Goal: Navigation & Orientation: Find specific page/section

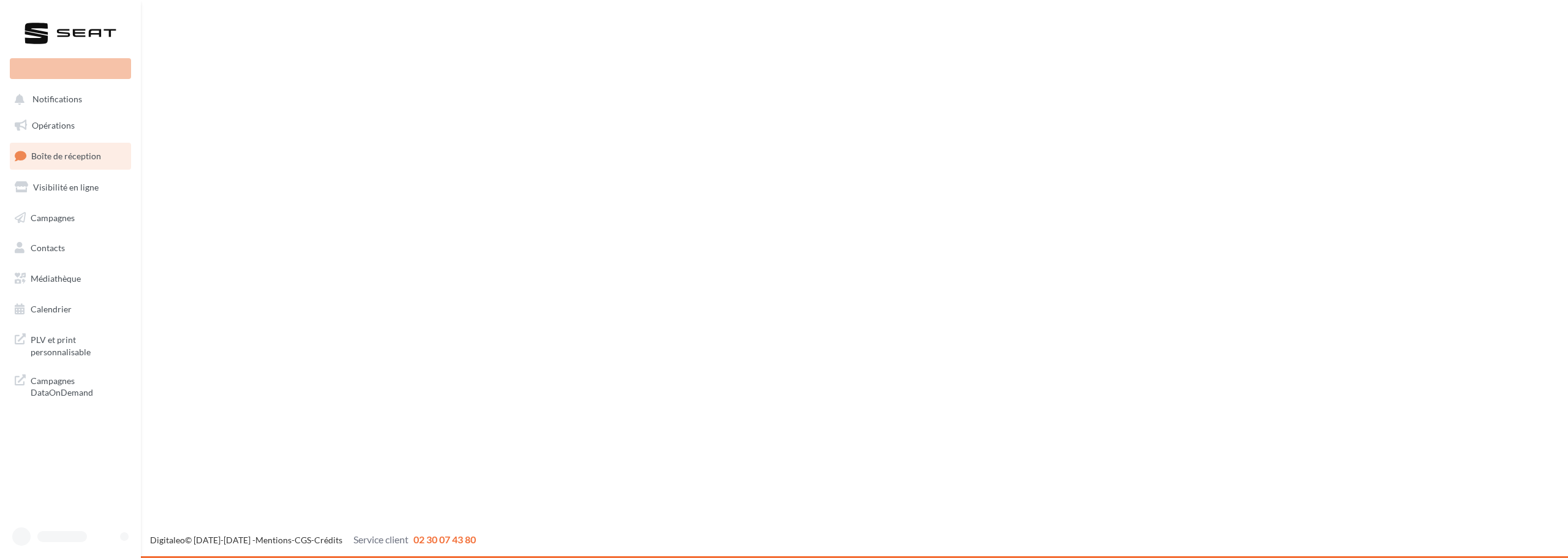
click at [75, 161] on span "Boîte de réception" at bounding box center [66, 156] width 70 height 11
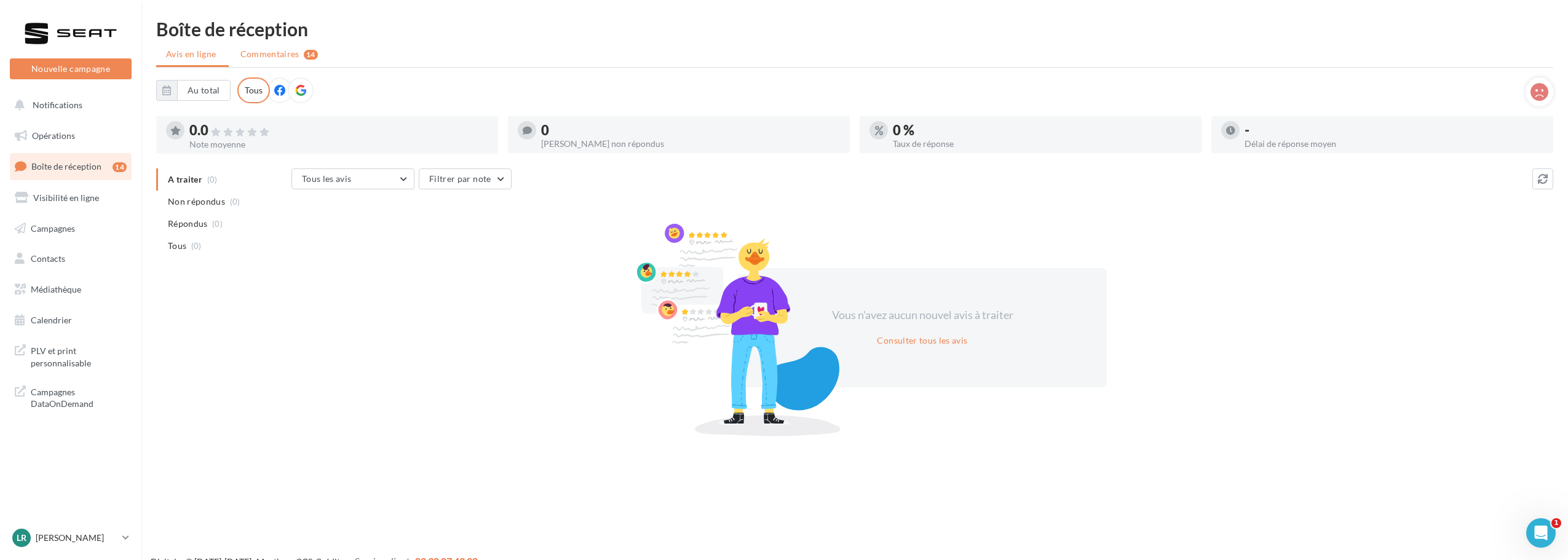
click at [278, 51] on span "Commentaires" at bounding box center [270, 54] width 59 height 12
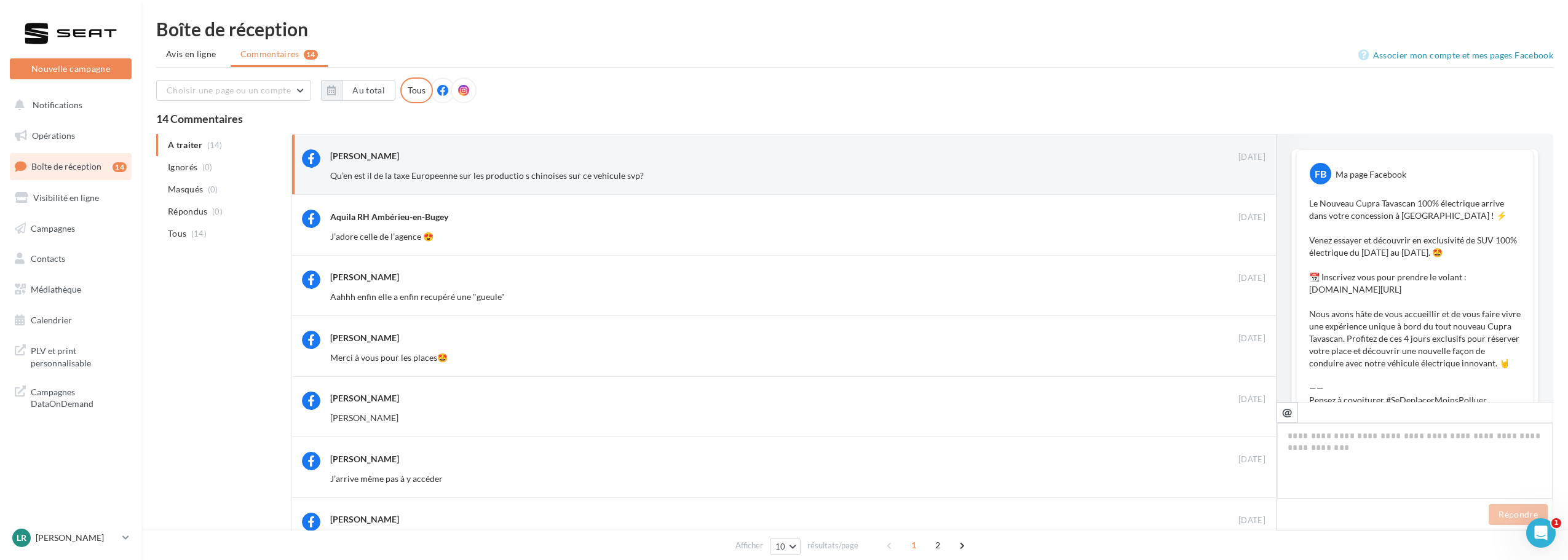
scroll to position [367, 0]
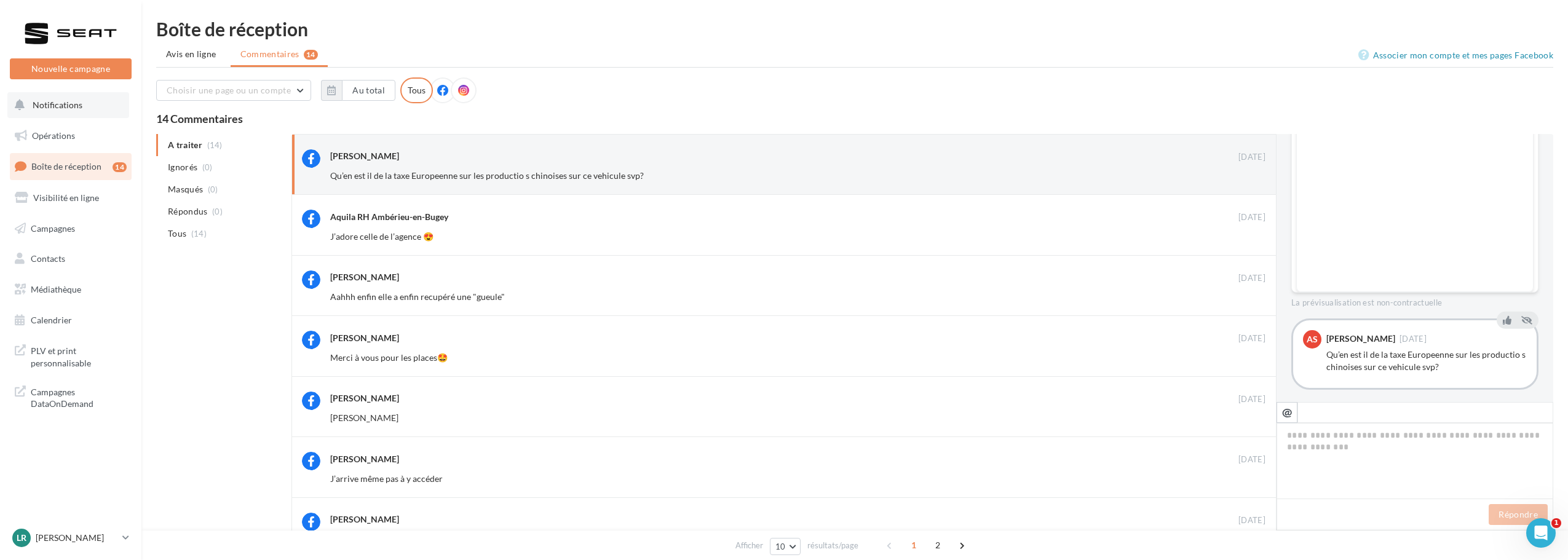
click at [63, 100] on span "Notifications" at bounding box center [57, 105] width 50 height 11
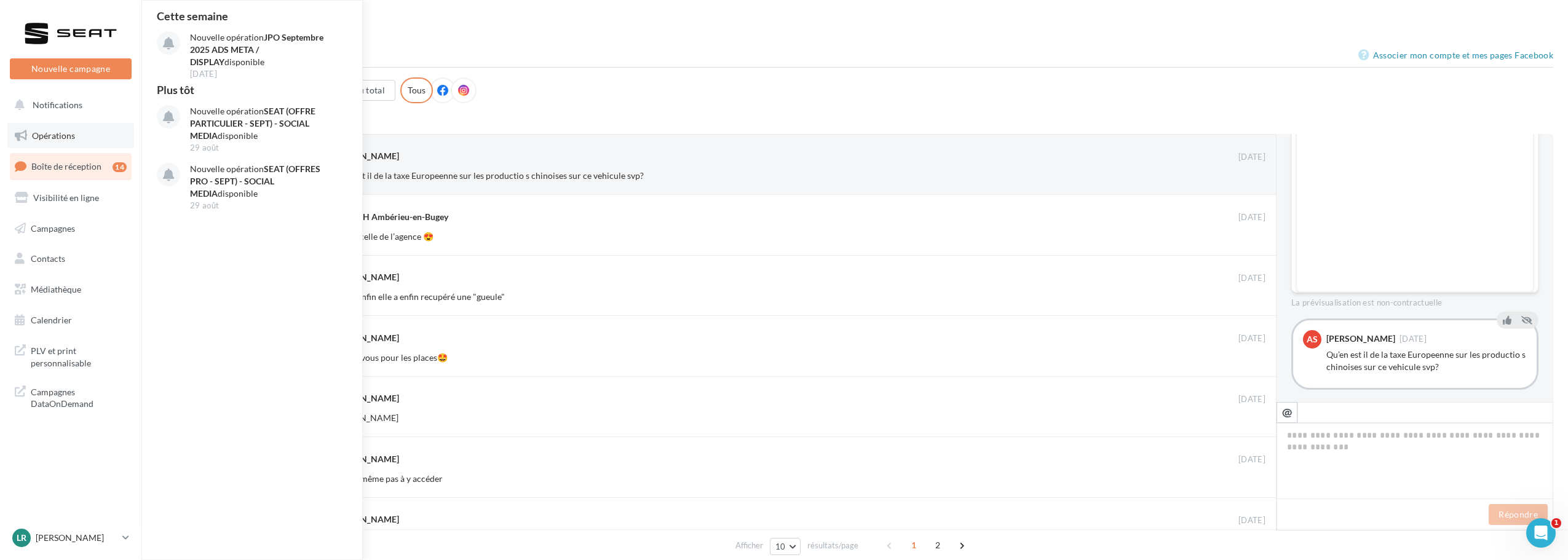
click at [57, 127] on link "Opérations" at bounding box center [70, 136] width 127 height 26
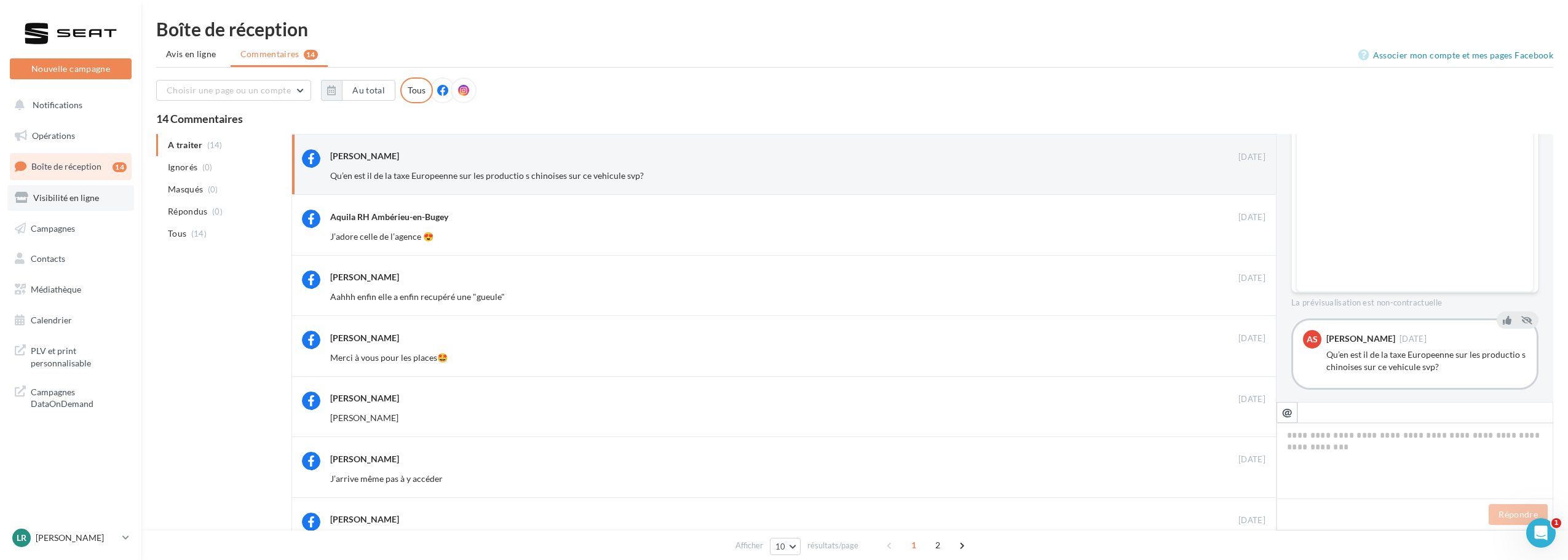
click at [57, 194] on span "Visibilité en ligne" at bounding box center [66, 198] width 66 height 11
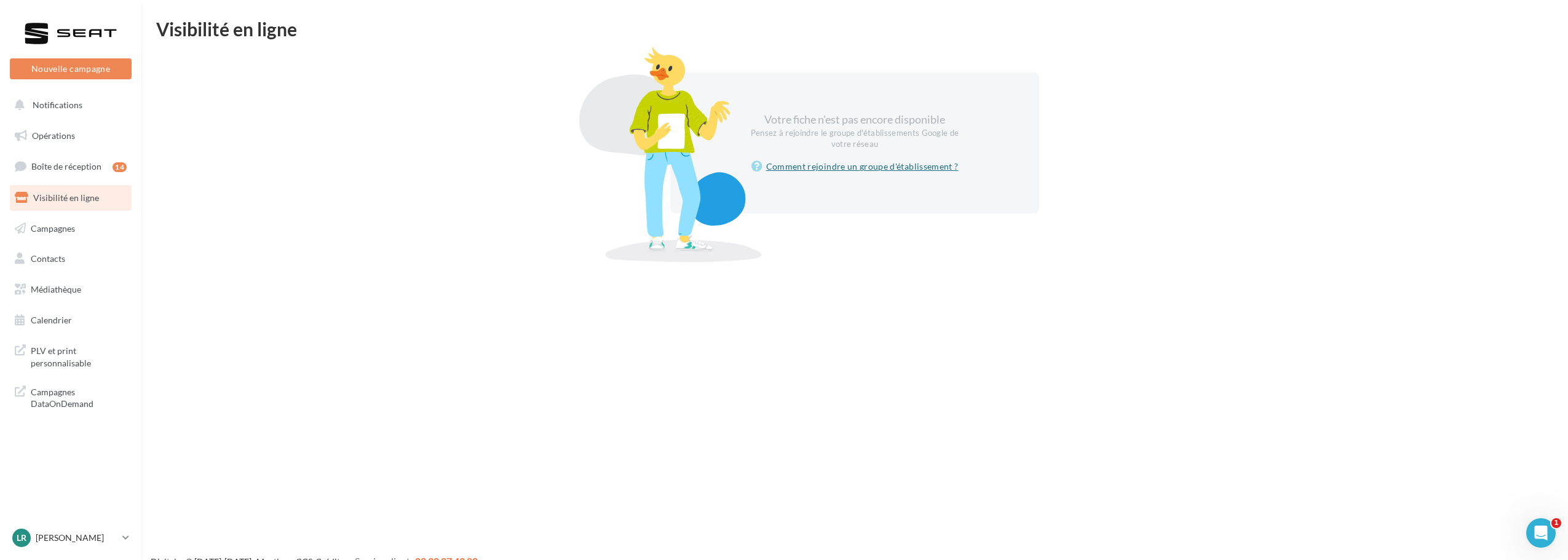
click at [891, 171] on link "Comment rejoindre un groupe d'établissement ?" at bounding box center [855, 166] width 207 height 15
click at [76, 161] on span "Boîte de réception" at bounding box center [67, 166] width 70 height 11
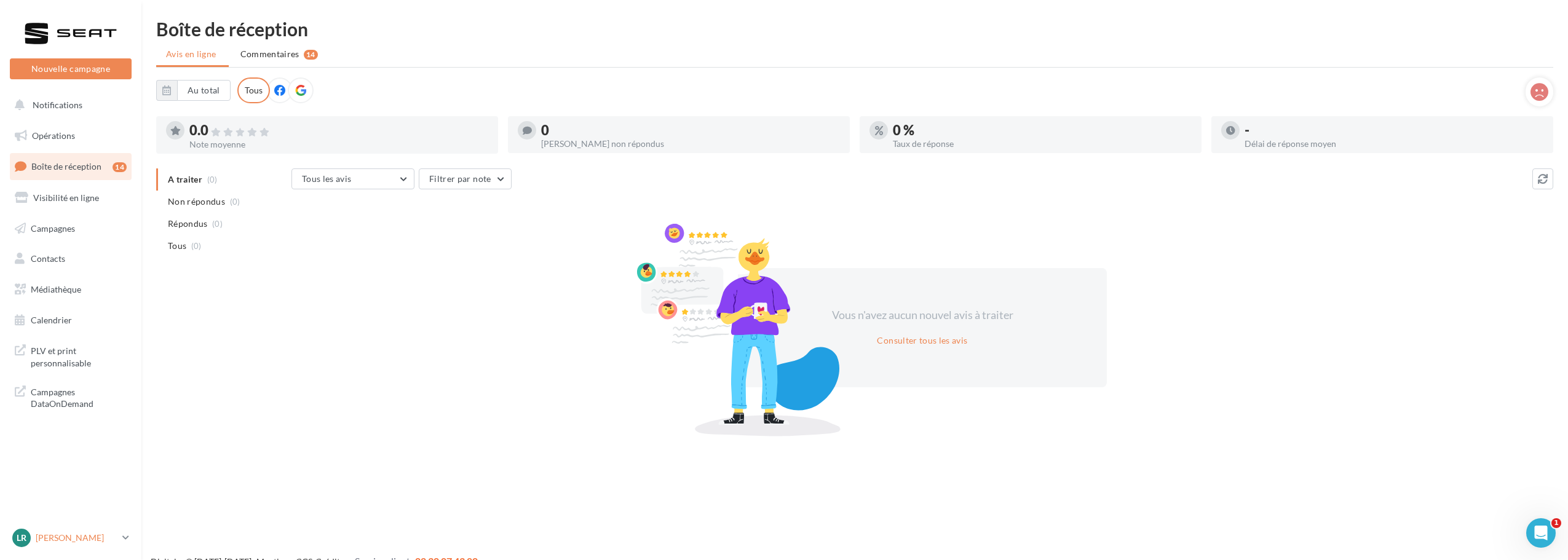
click at [86, 536] on p "[PERSON_NAME]" at bounding box center [77, 537] width 82 height 12
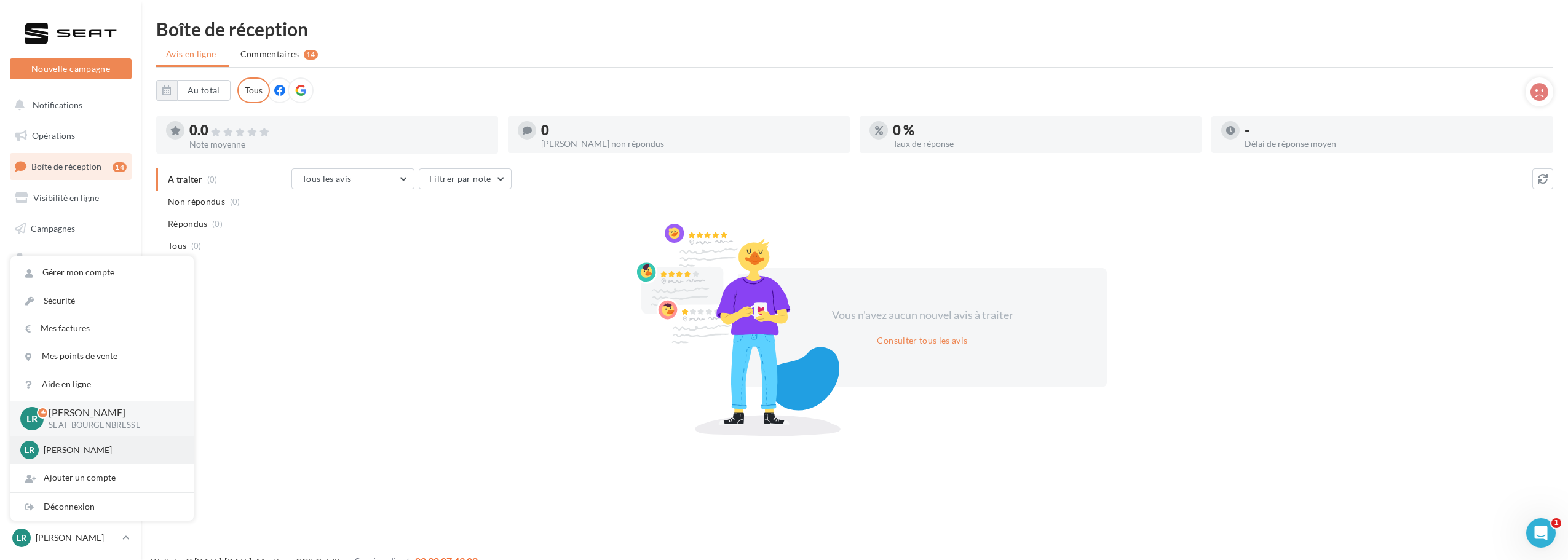
click at [103, 453] on p "[PERSON_NAME]" at bounding box center [111, 450] width 135 height 12
